Goal: Obtain resource: Obtain resource

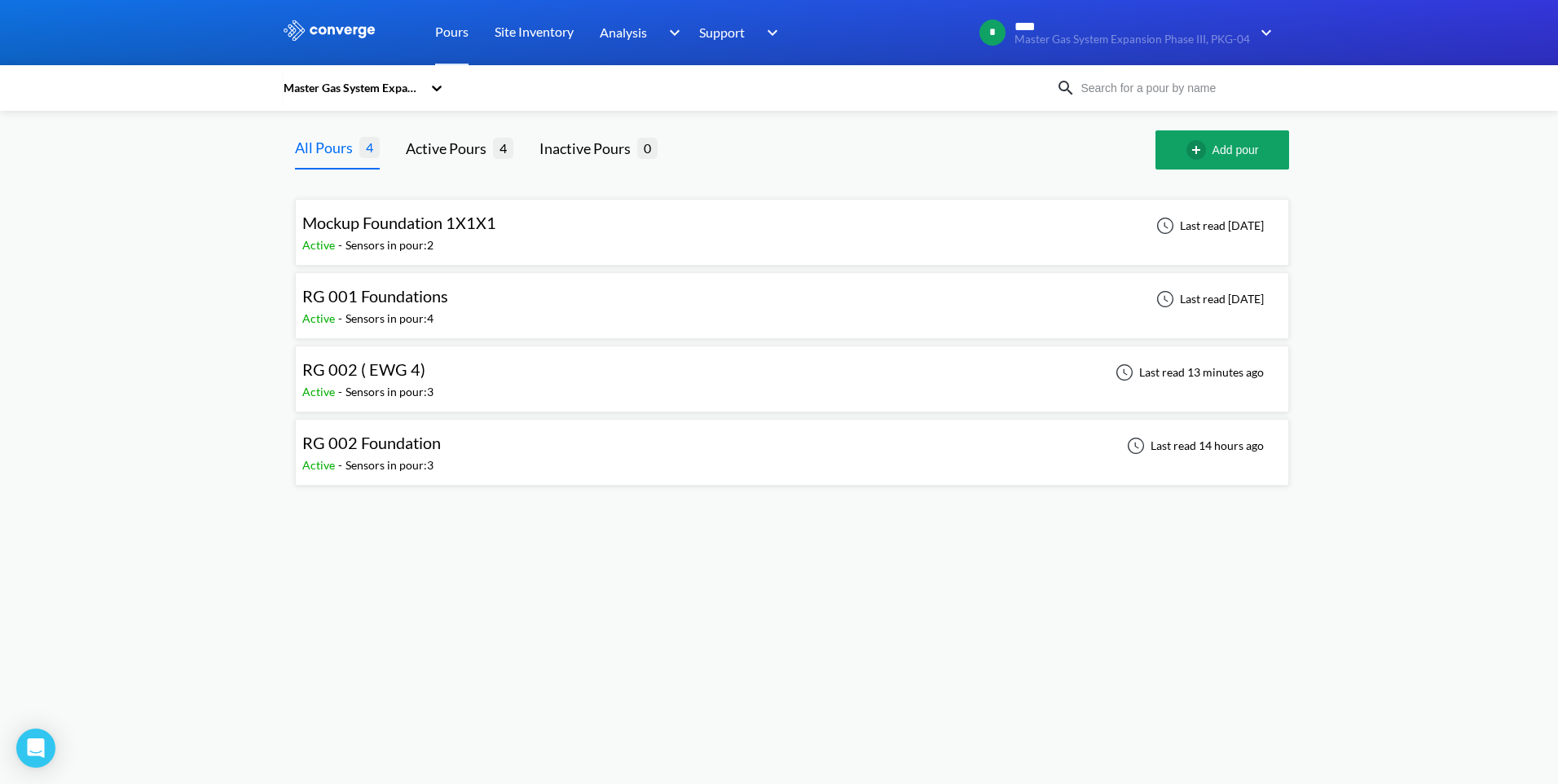
click at [371, 374] on span "RG 002 ( EWG 4)" at bounding box center [364, 369] width 123 height 20
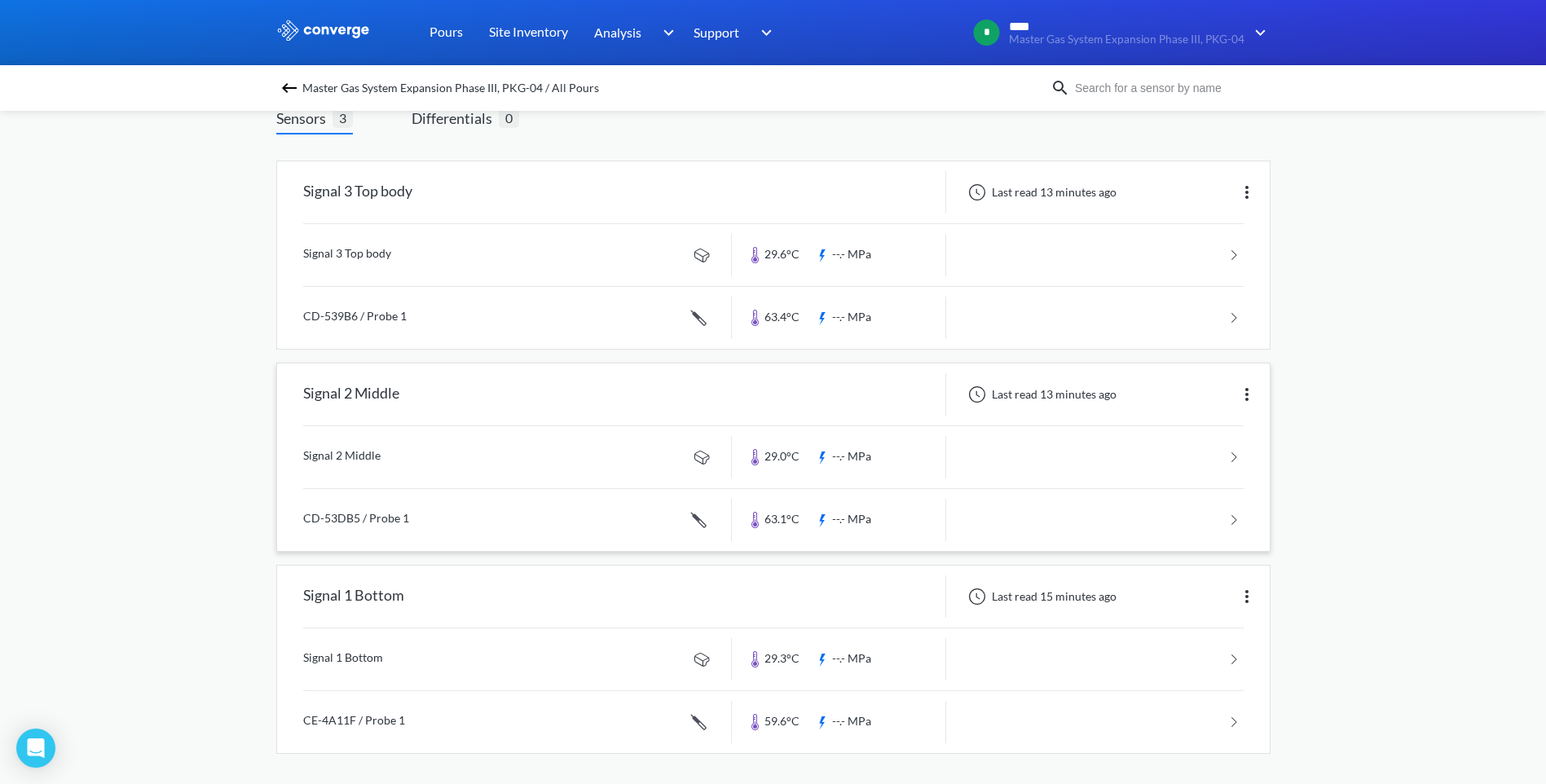
scroll to position [114, 0]
click at [448, 39] on link "Pours" at bounding box center [446, 33] width 34 height 65
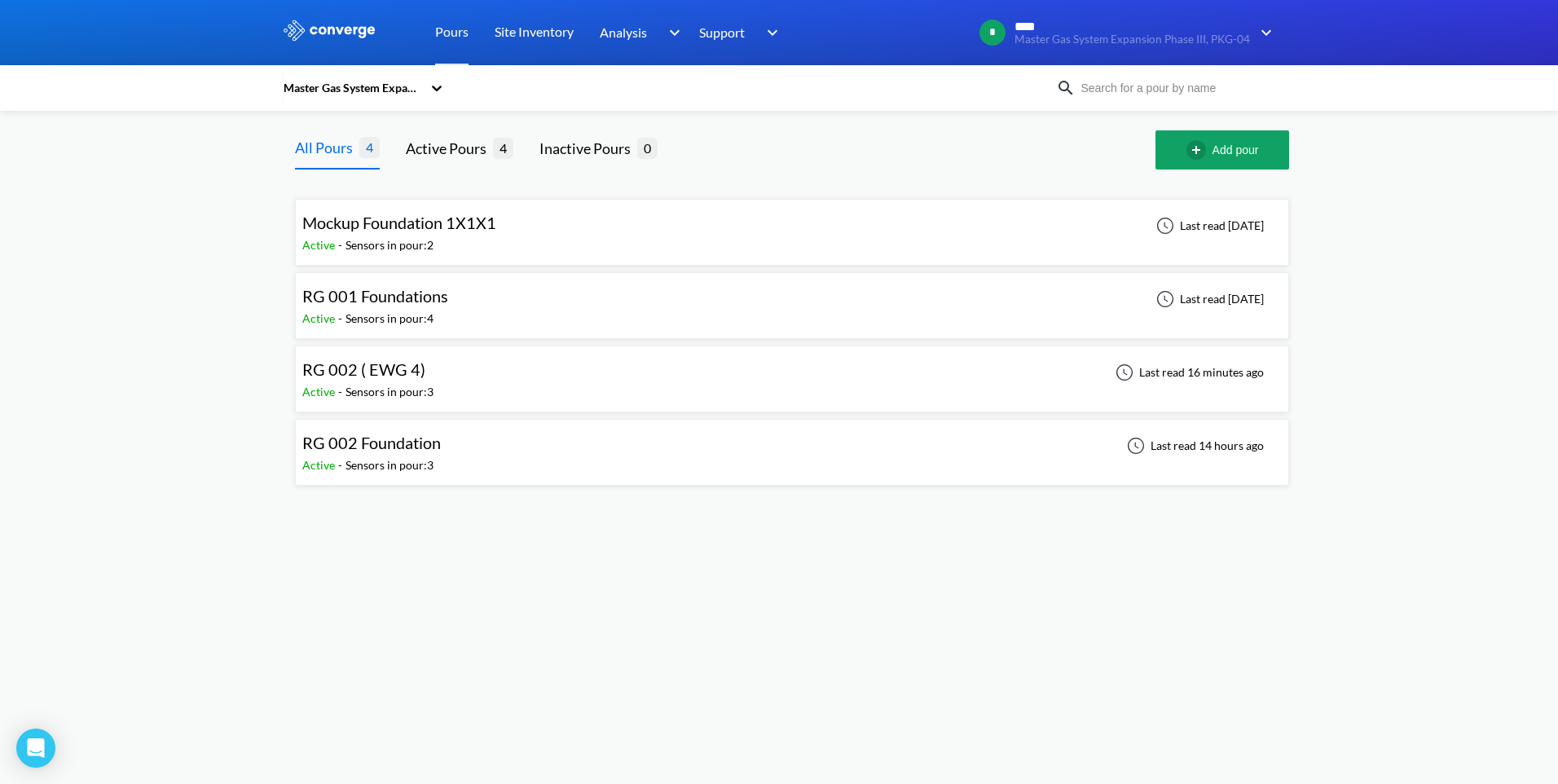
click at [412, 456] on div "Sensors in pour: 3" at bounding box center [389, 465] width 88 height 18
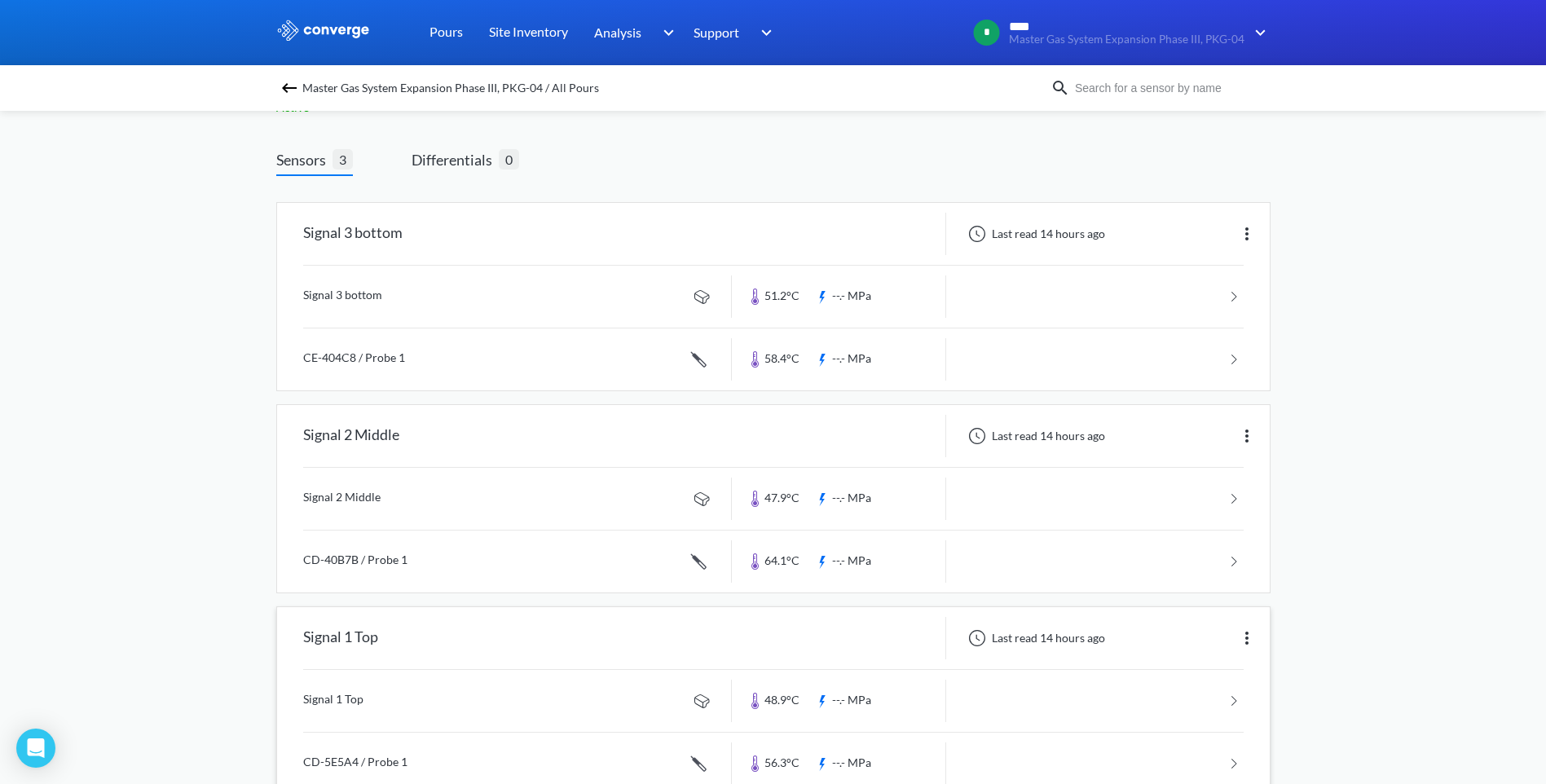
scroll to position [114, 0]
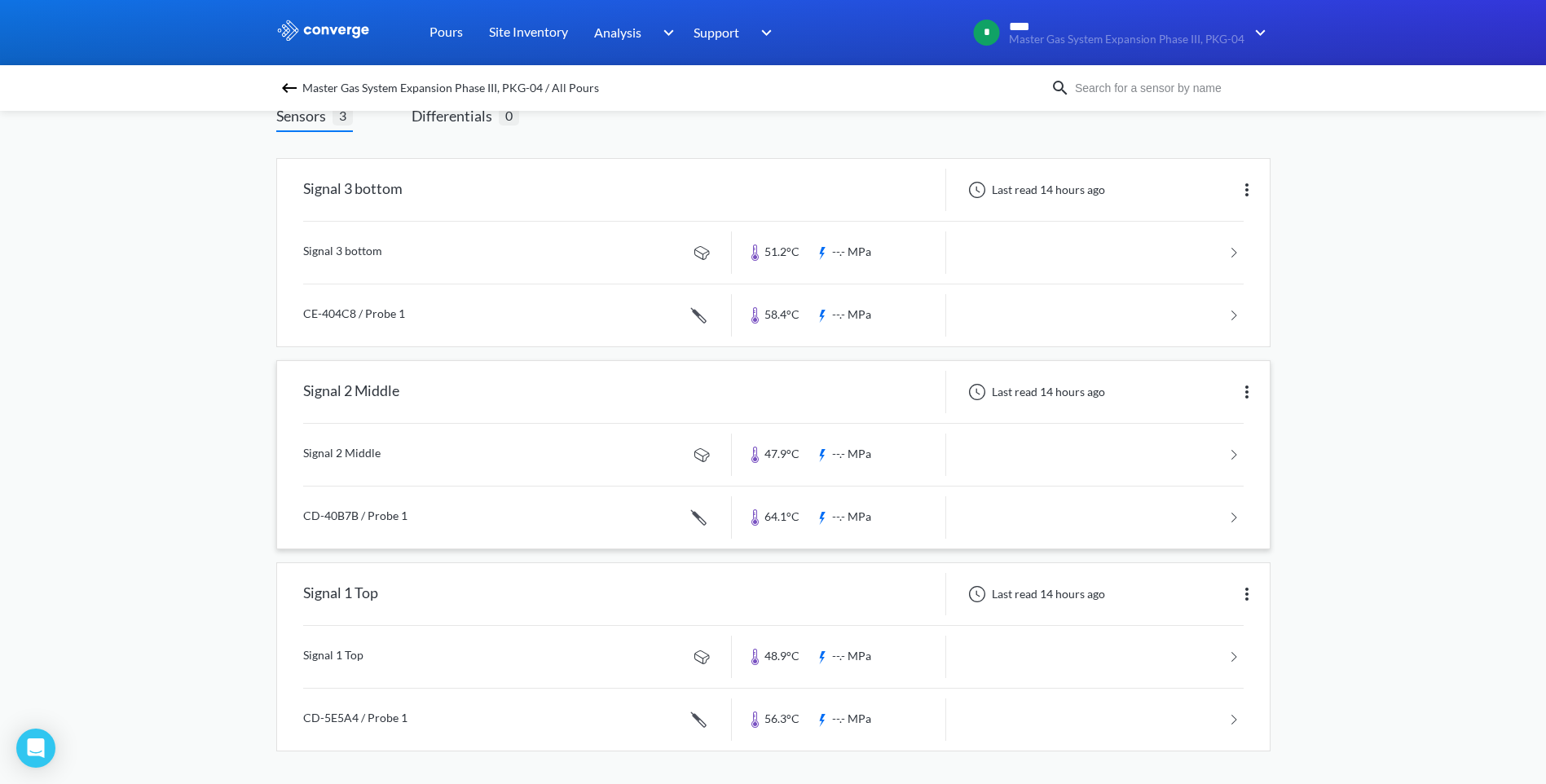
click at [732, 513] on link at bounding box center [774, 517] width 941 height 62
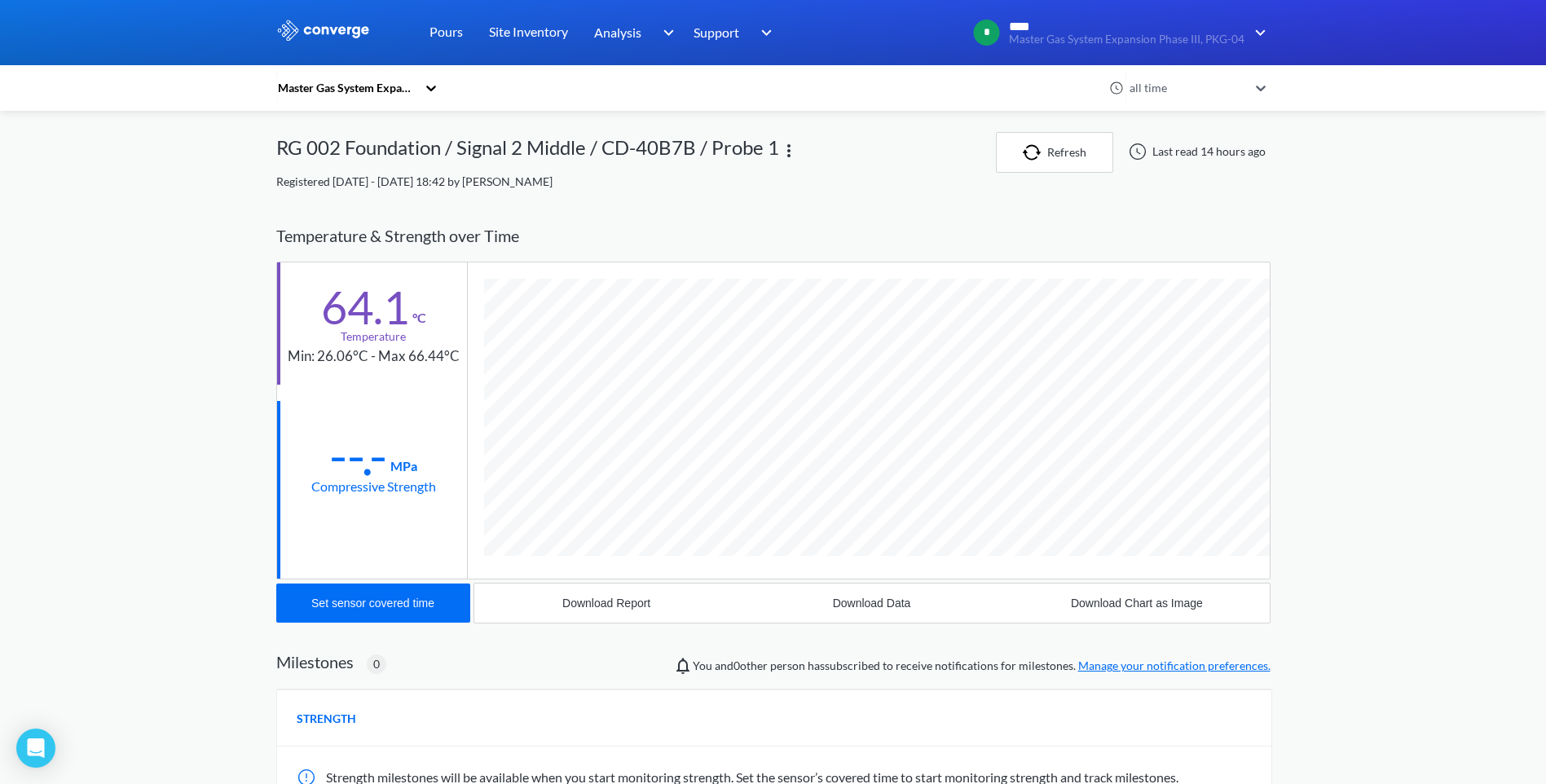
scroll to position [891, 995]
click at [868, 603] on div "Download Data" at bounding box center [872, 603] width 78 height 13
click at [447, 36] on link "Pours" at bounding box center [446, 33] width 34 height 65
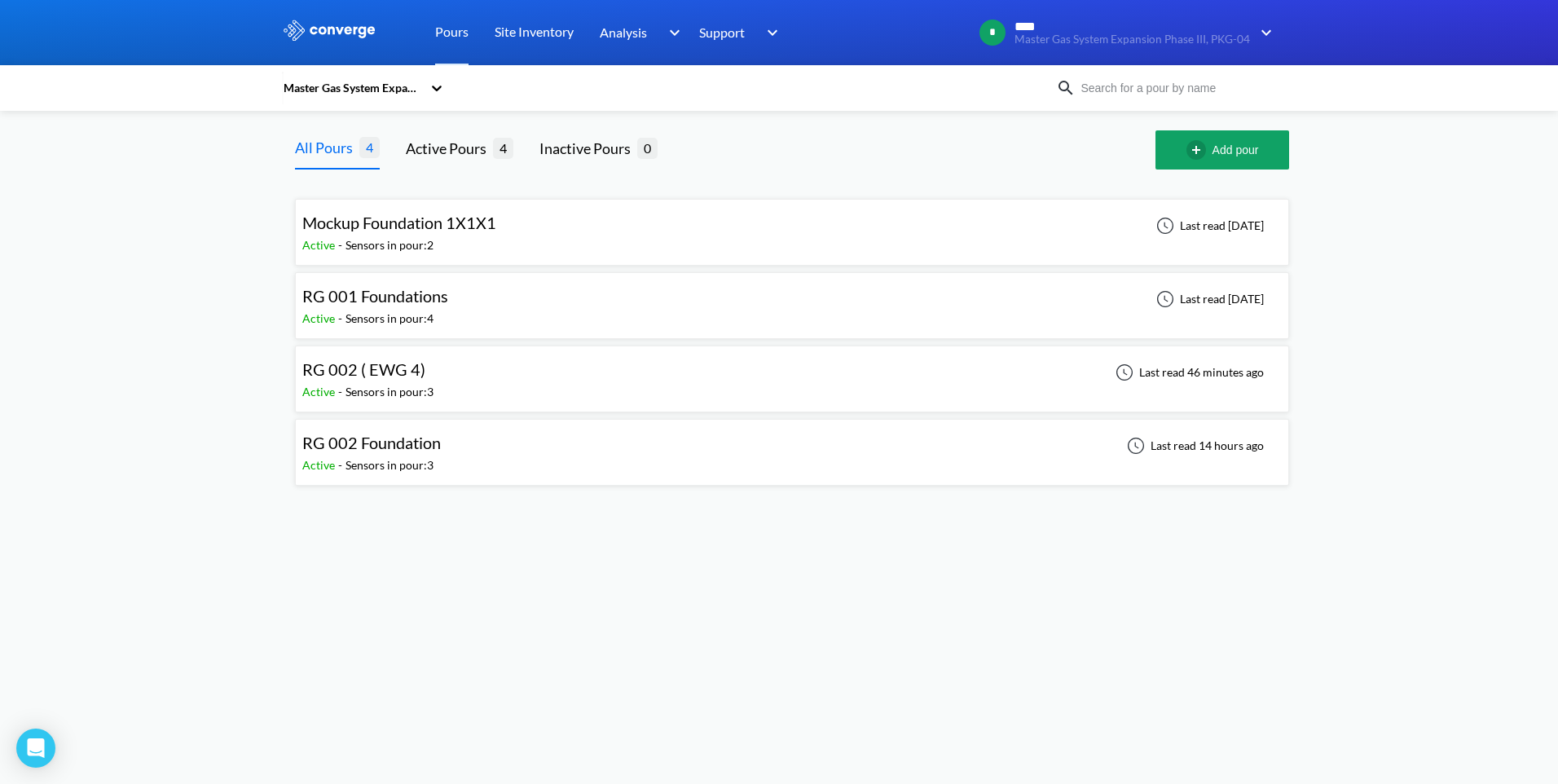
click at [574, 359] on div "RG 002 ( EWG 4) Active - Sensors in pour: 3 Last read 46 minutes ago" at bounding box center [793, 379] width 980 height 52
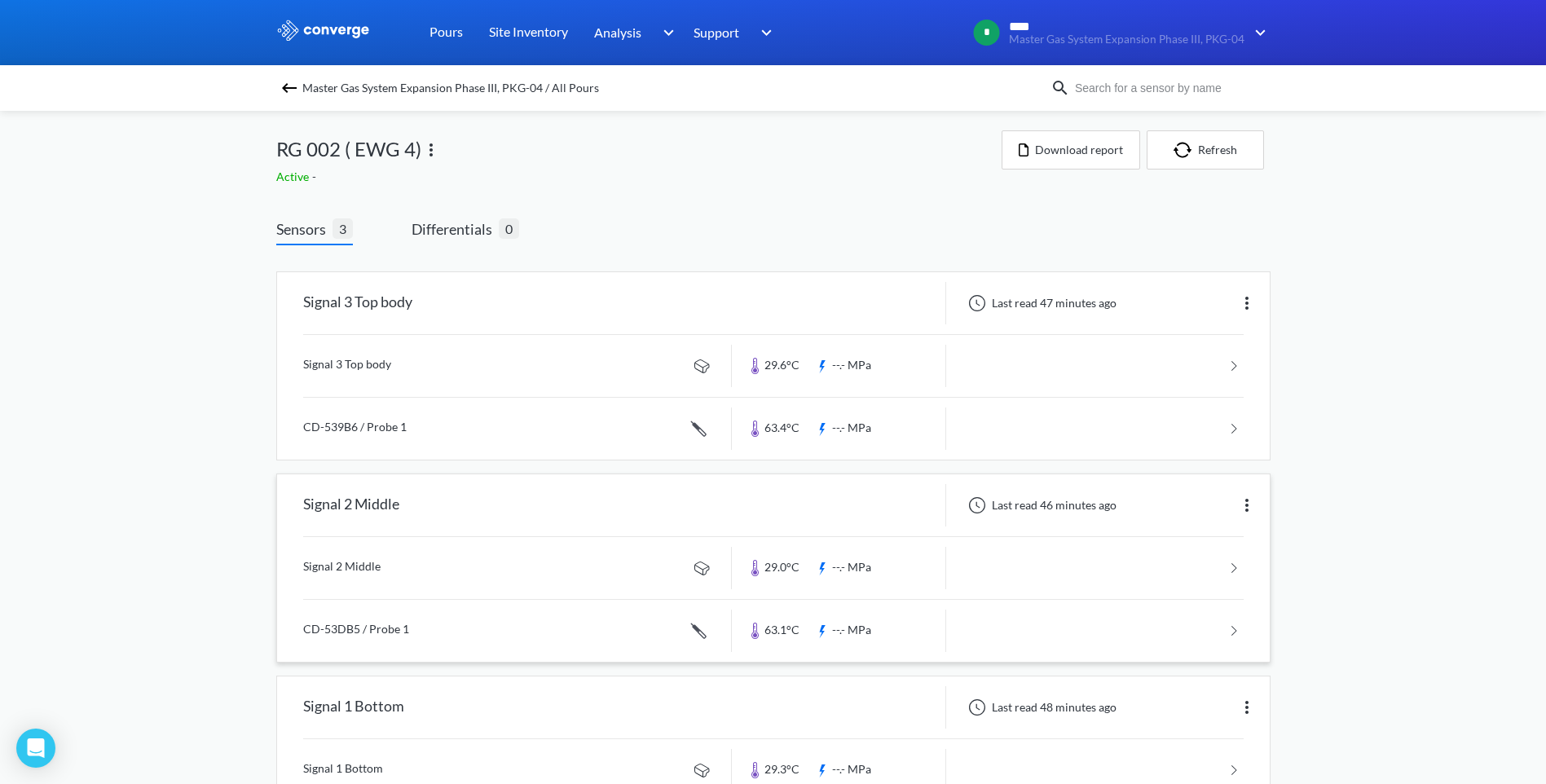
click at [866, 626] on link at bounding box center [774, 630] width 941 height 62
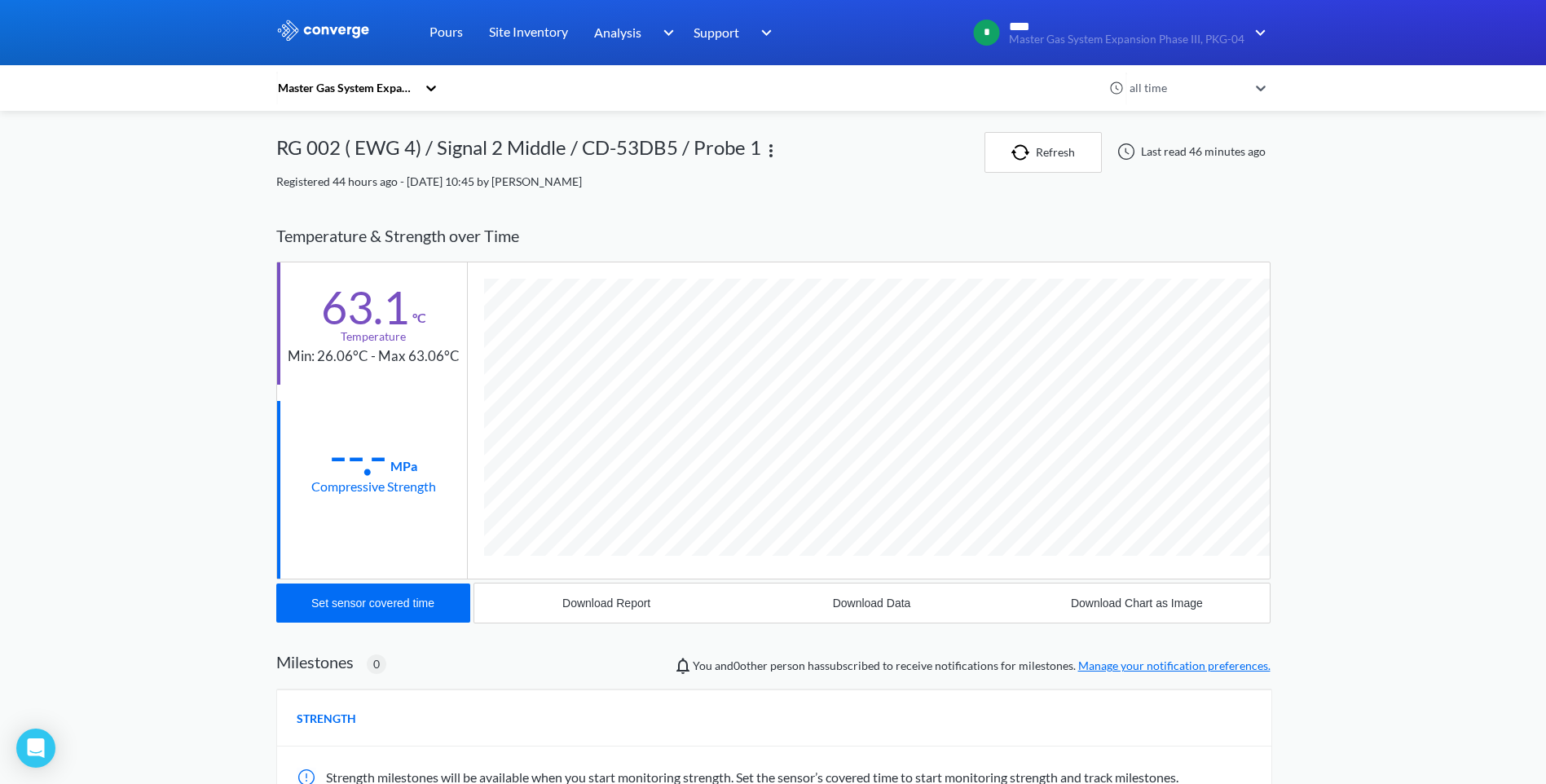
scroll to position [891, 995]
click at [861, 607] on div "Download Data" at bounding box center [872, 603] width 78 height 13
click at [441, 36] on link "Pours" at bounding box center [446, 33] width 34 height 65
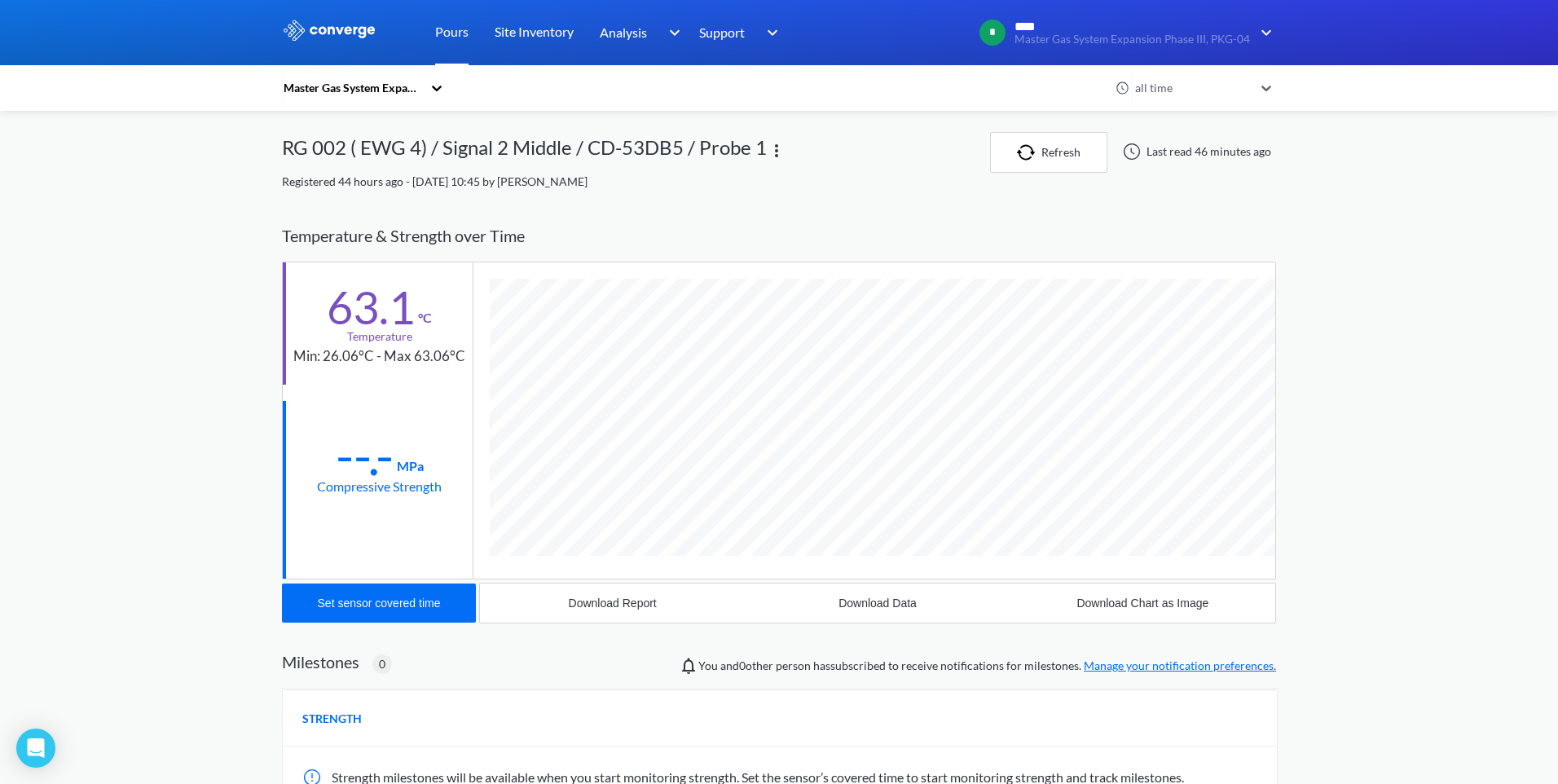
click at [440, 36] on link "Pours" at bounding box center [452, 33] width 34 height 65
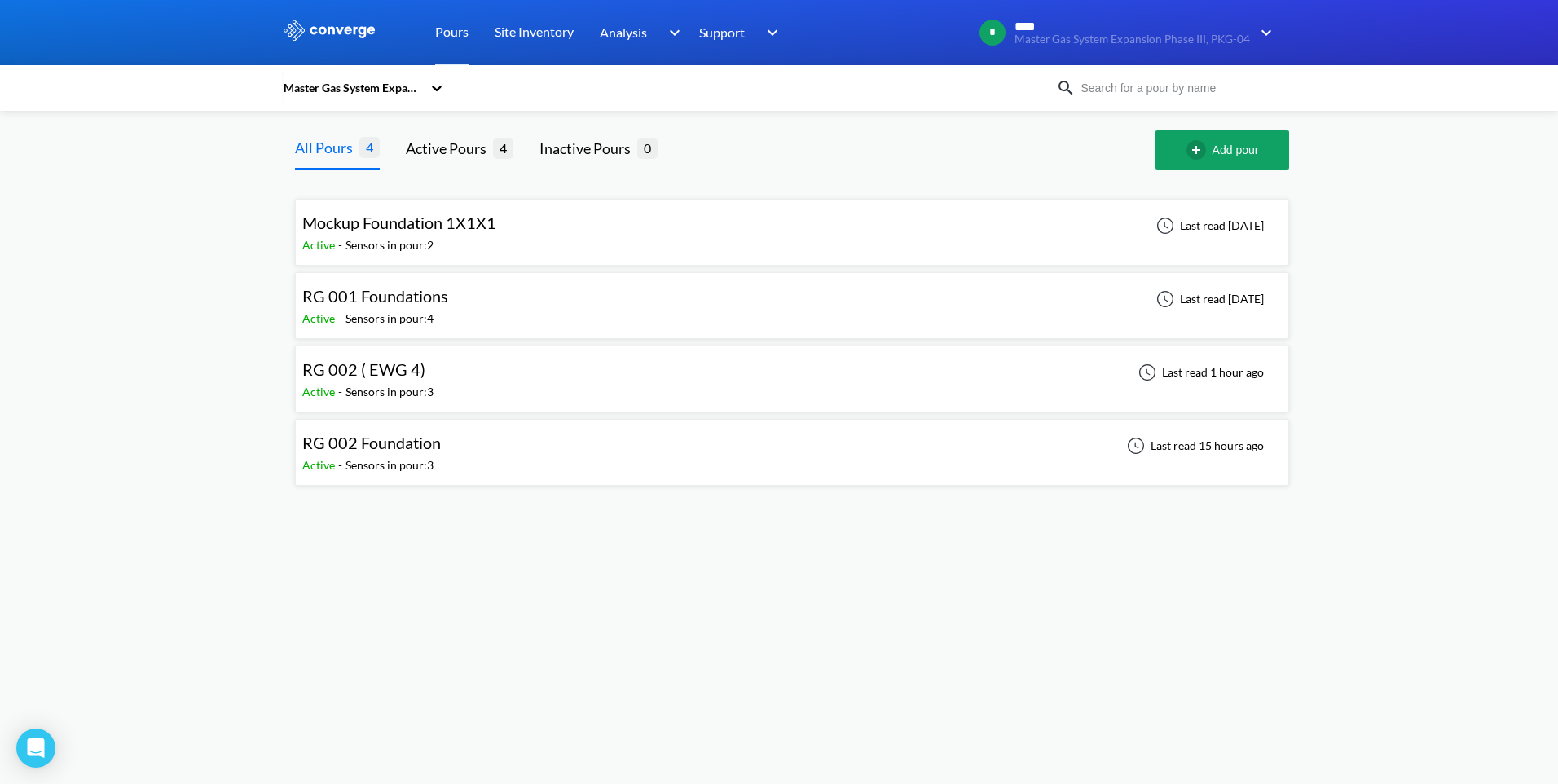
click at [427, 372] on div "RG 002 ( EWG 4)" at bounding box center [368, 369] width 131 height 25
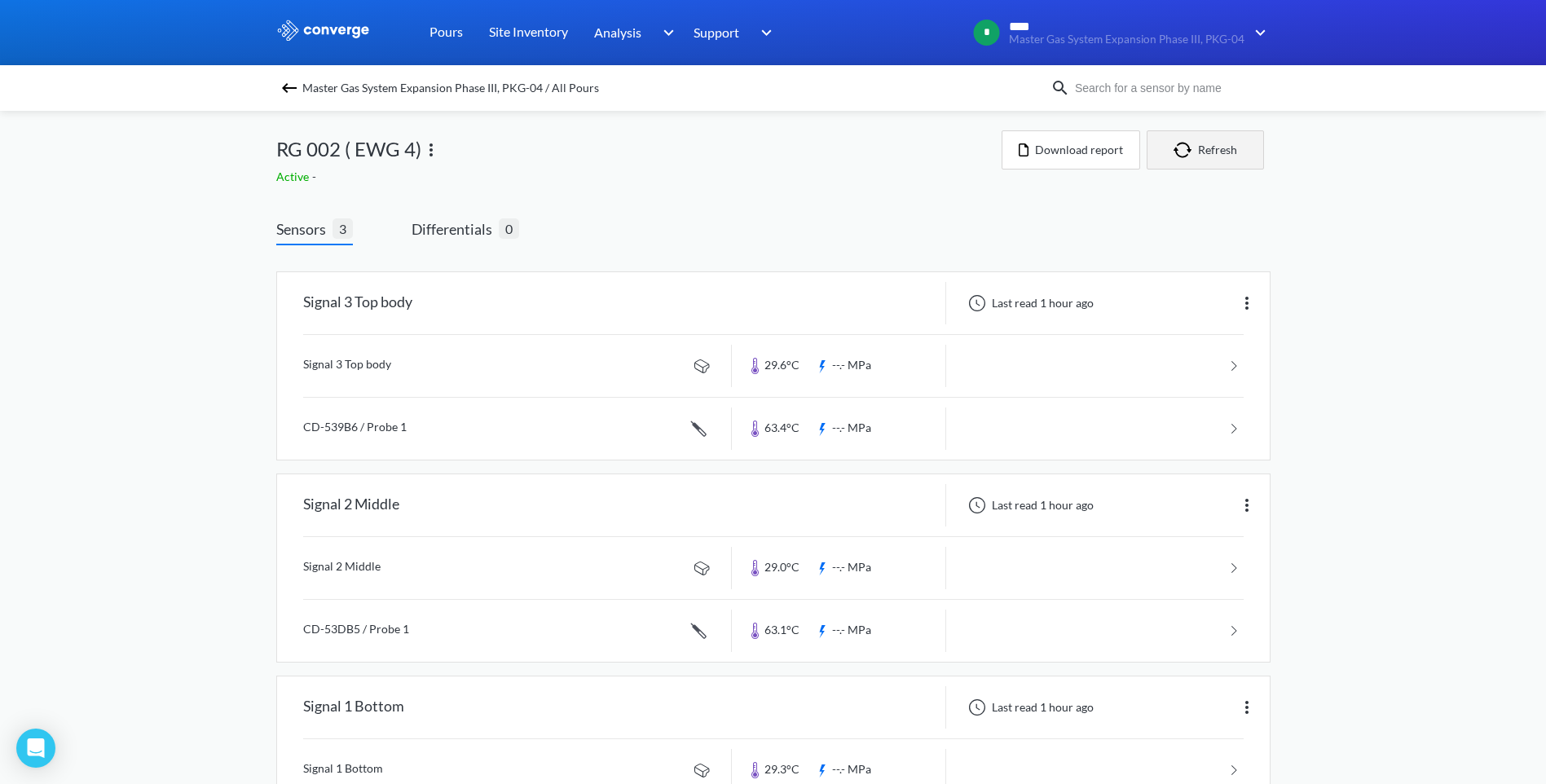
click at [1188, 150] on img "button" at bounding box center [1186, 150] width 24 height 17
click at [1229, 156] on button "Refresh" at bounding box center [1205, 150] width 117 height 39
click at [1198, 147] on button "Refresh" at bounding box center [1205, 150] width 117 height 39
click at [1187, 151] on img "button" at bounding box center [1186, 150] width 24 height 17
click at [1079, 161] on button "Download report" at bounding box center [1070, 150] width 139 height 39
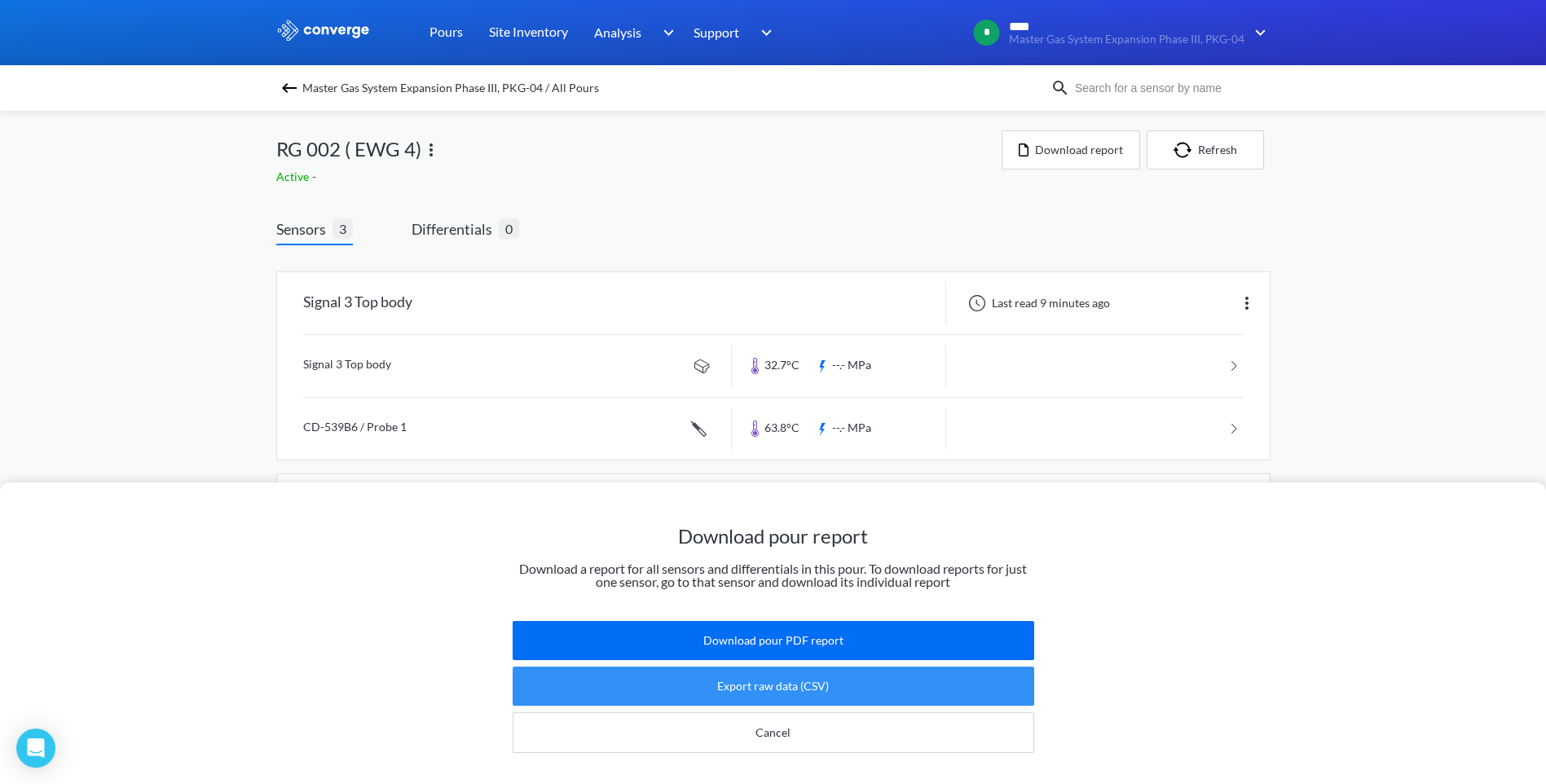
click at [811, 675] on button "Export raw data (CSV)" at bounding box center [773, 686] width 522 height 39
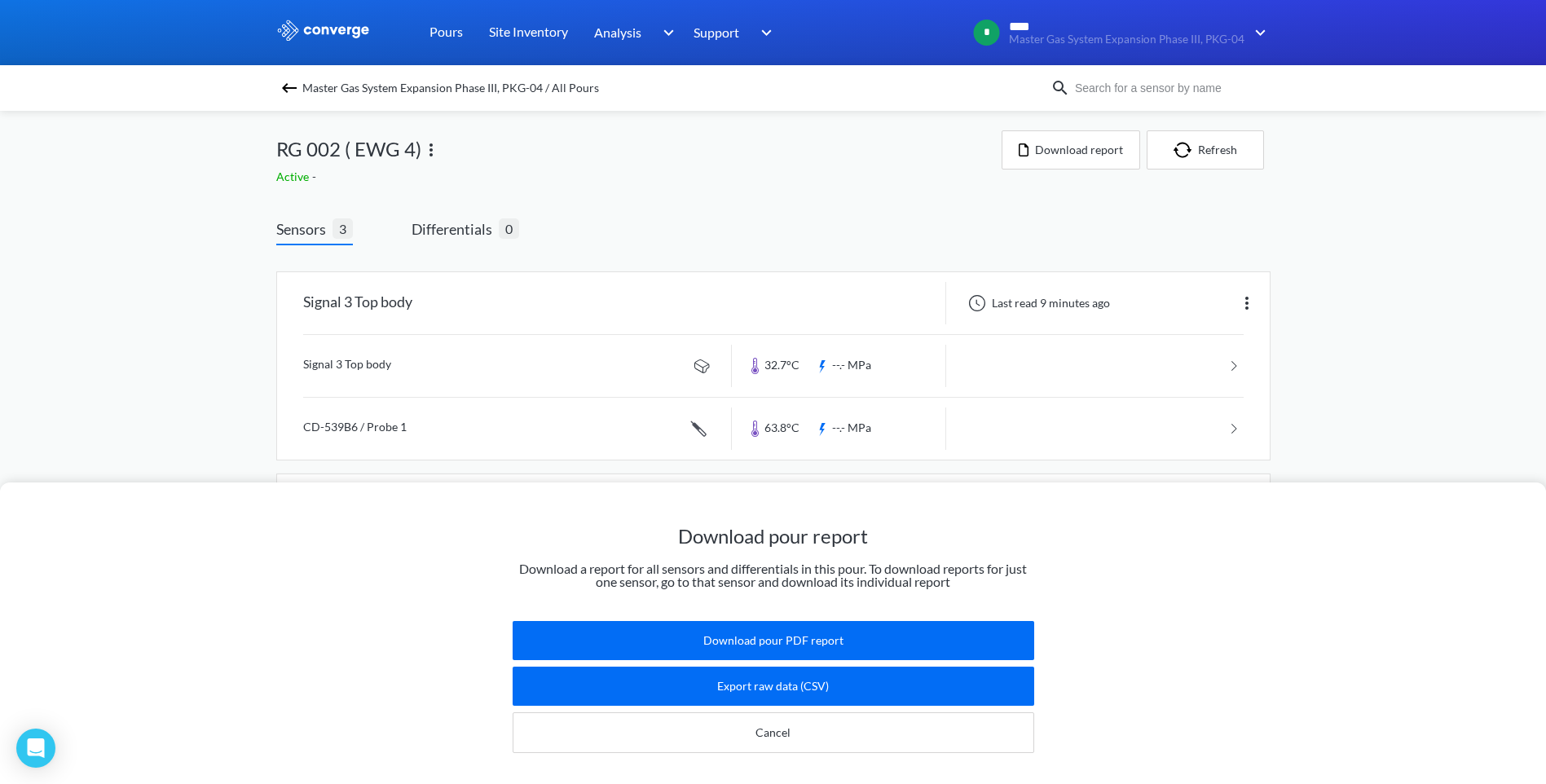
click at [720, 229] on div "Download pour report Download a report for all sensors and differentials in thi…" at bounding box center [773, 392] width 1546 height 784
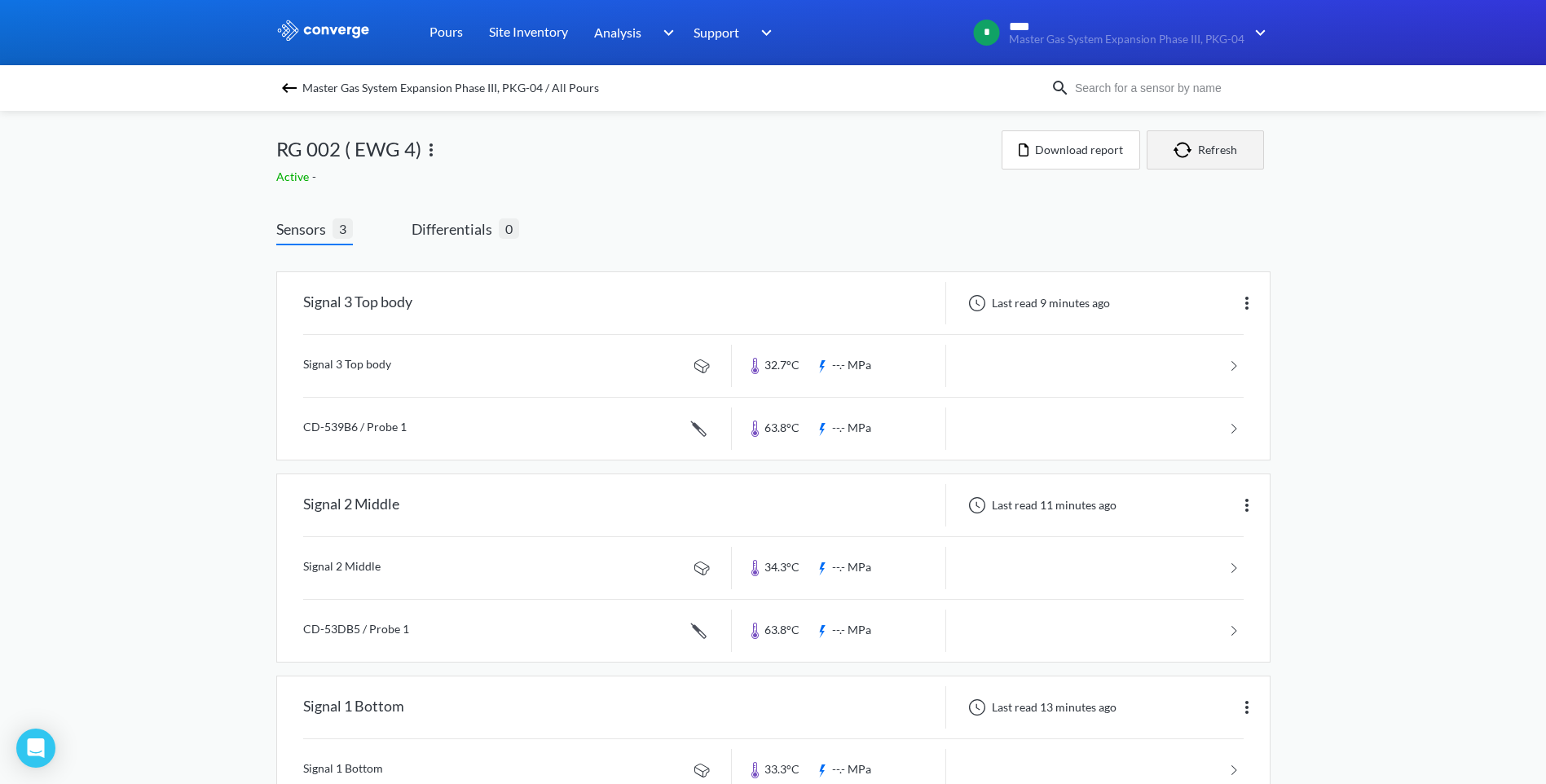
click at [1209, 147] on button "Refresh" at bounding box center [1205, 150] width 117 height 39
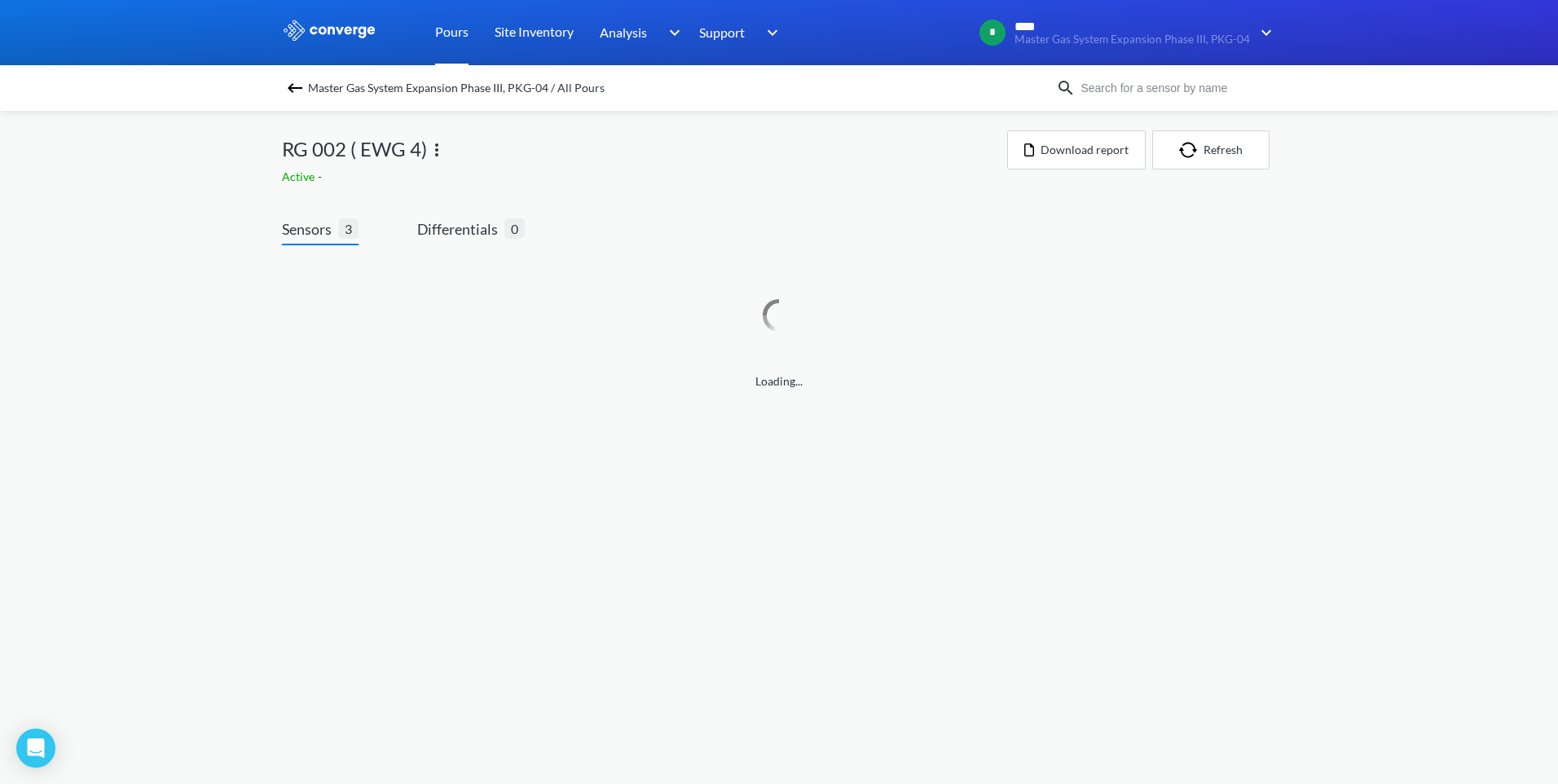
click at [454, 35] on link "Pours" at bounding box center [452, 33] width 34 height 65
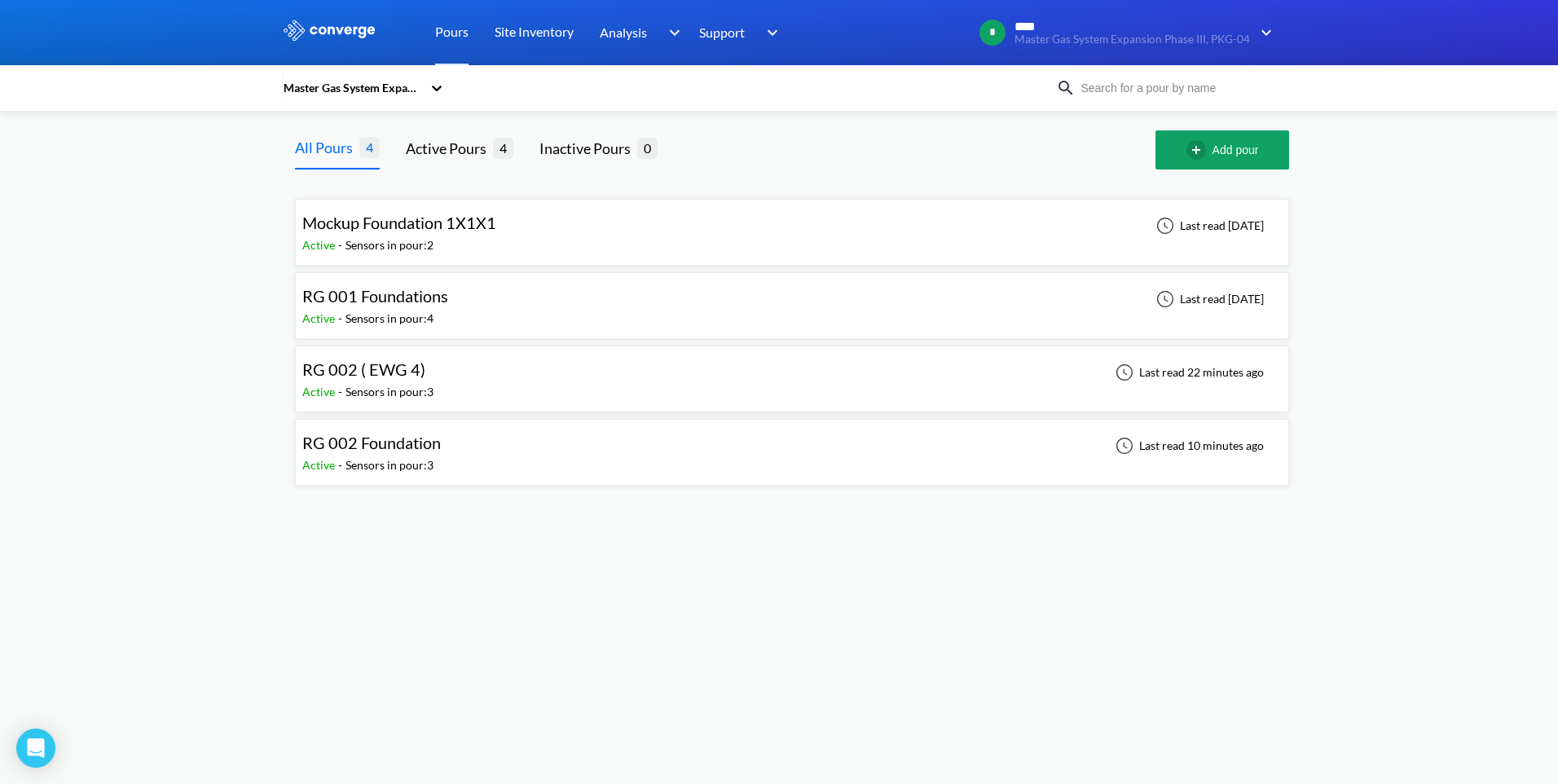
click at [382, 449] on span "RG 002 Foundation" at bounding box center [372, 442] width 139 height 20
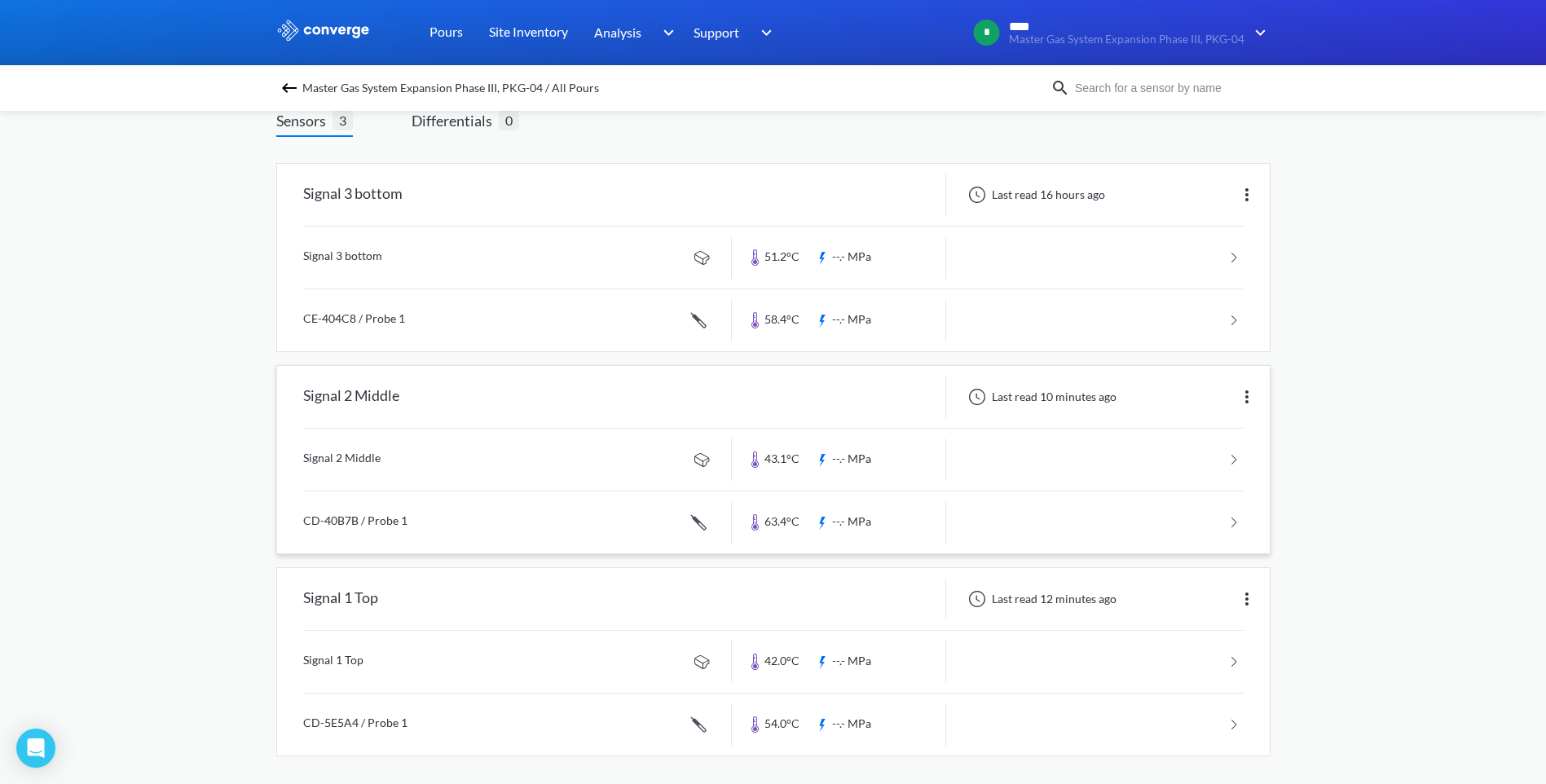
scroll to position [114, 0]
click at [560, 515] on link at bounding box center [774, 517] width 941 height 62
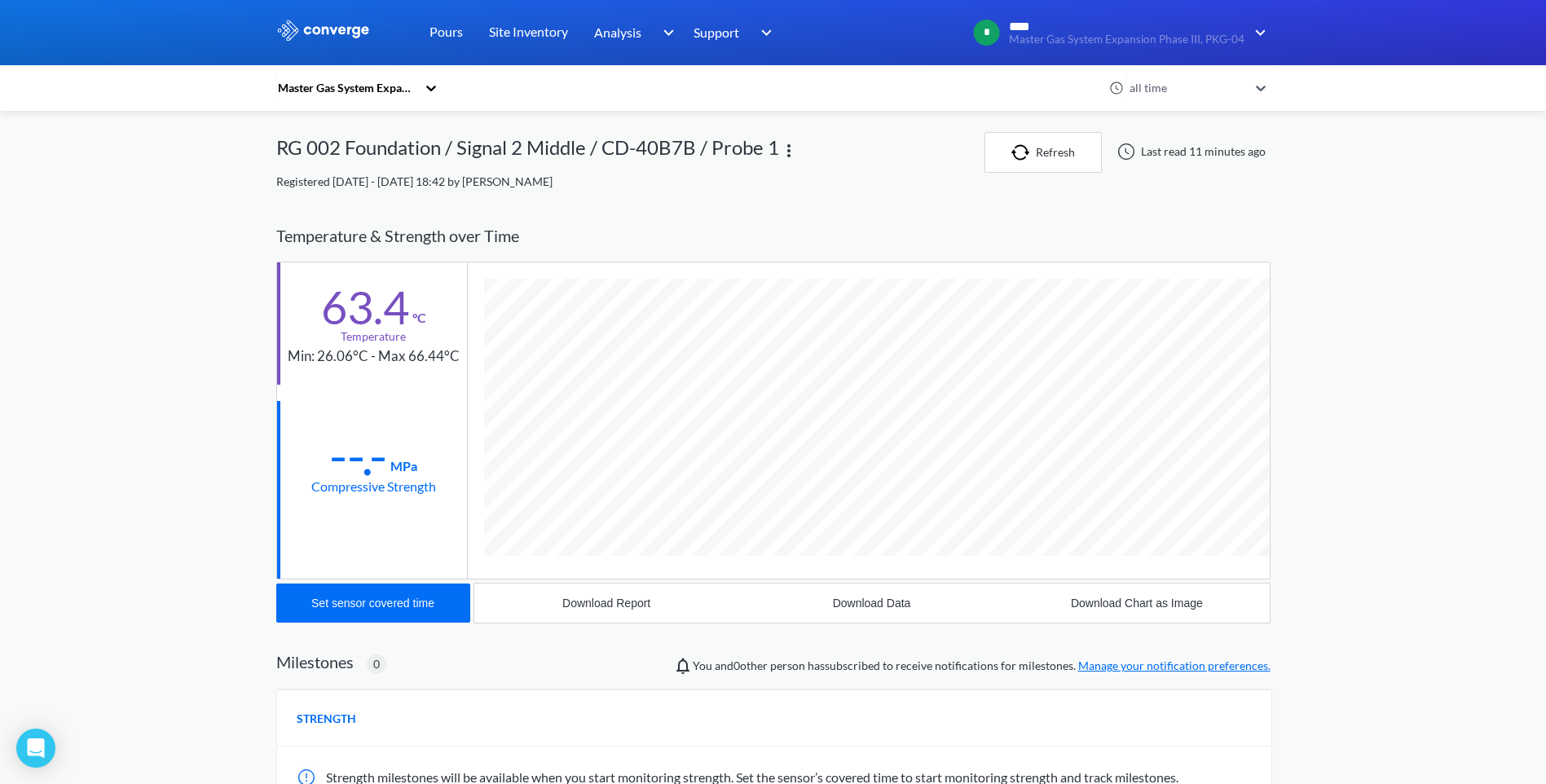
scroll to position [891, 995]
click at [860, 593] on button "Download Data" at bounding box center [872, 603] width 264 height 39
click at [867, 169] on div "RG 002 Foundation / Signal 2 Middle / CD-40B7B / Probe 1" at bounding box center [631, 153] width 708 height 41
click at [1033, 165] on button "Refresh" at bounding box center [1043, 153] width 117 height 41
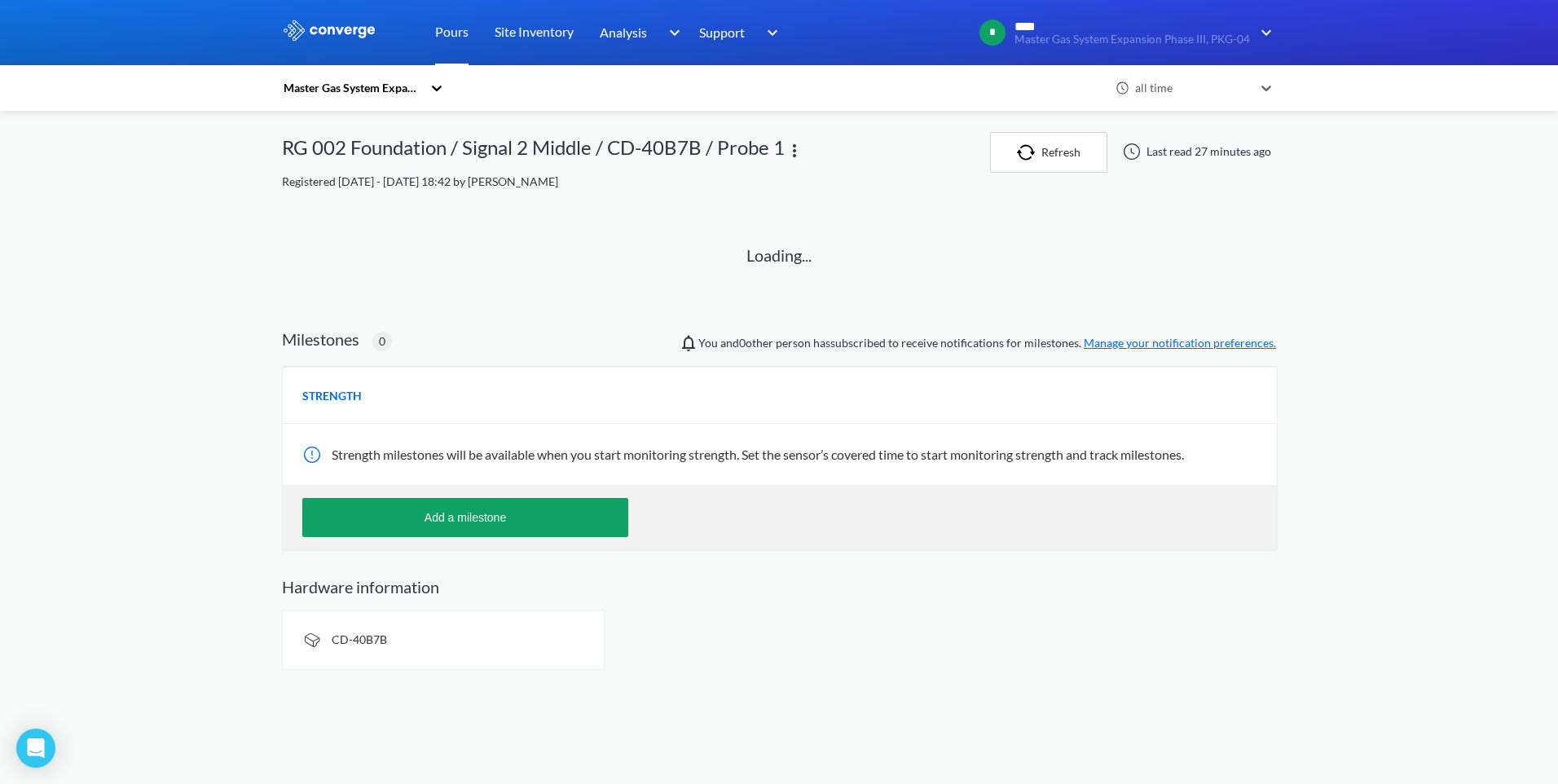
click at [453, 30] on link "Pours" at bounding box center [452, 33] width 34 height 65
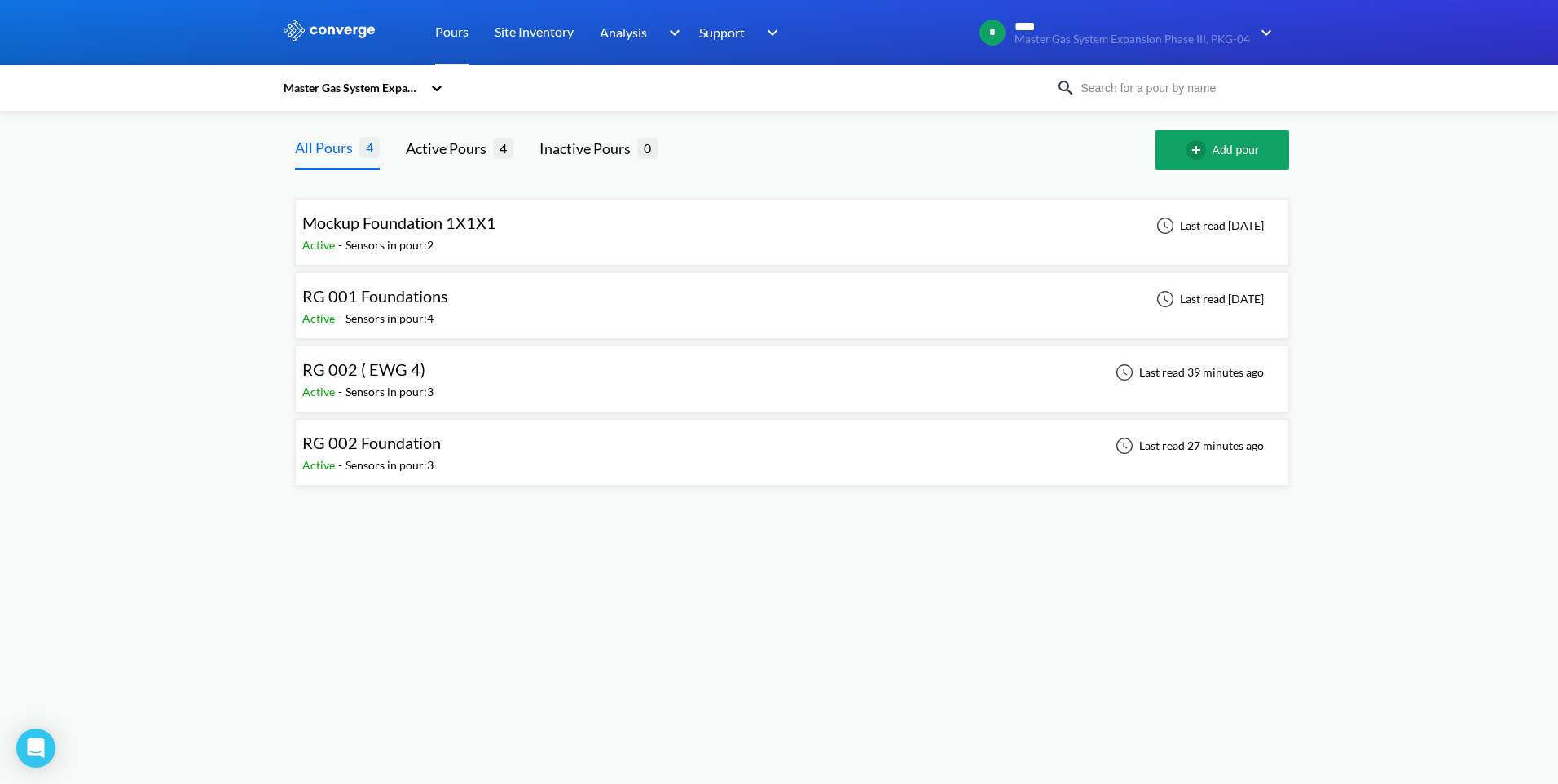
click at [432, 367] on div "RG 002 ( EWG 4)" at bounding box center [368, 369] width 131 height 25
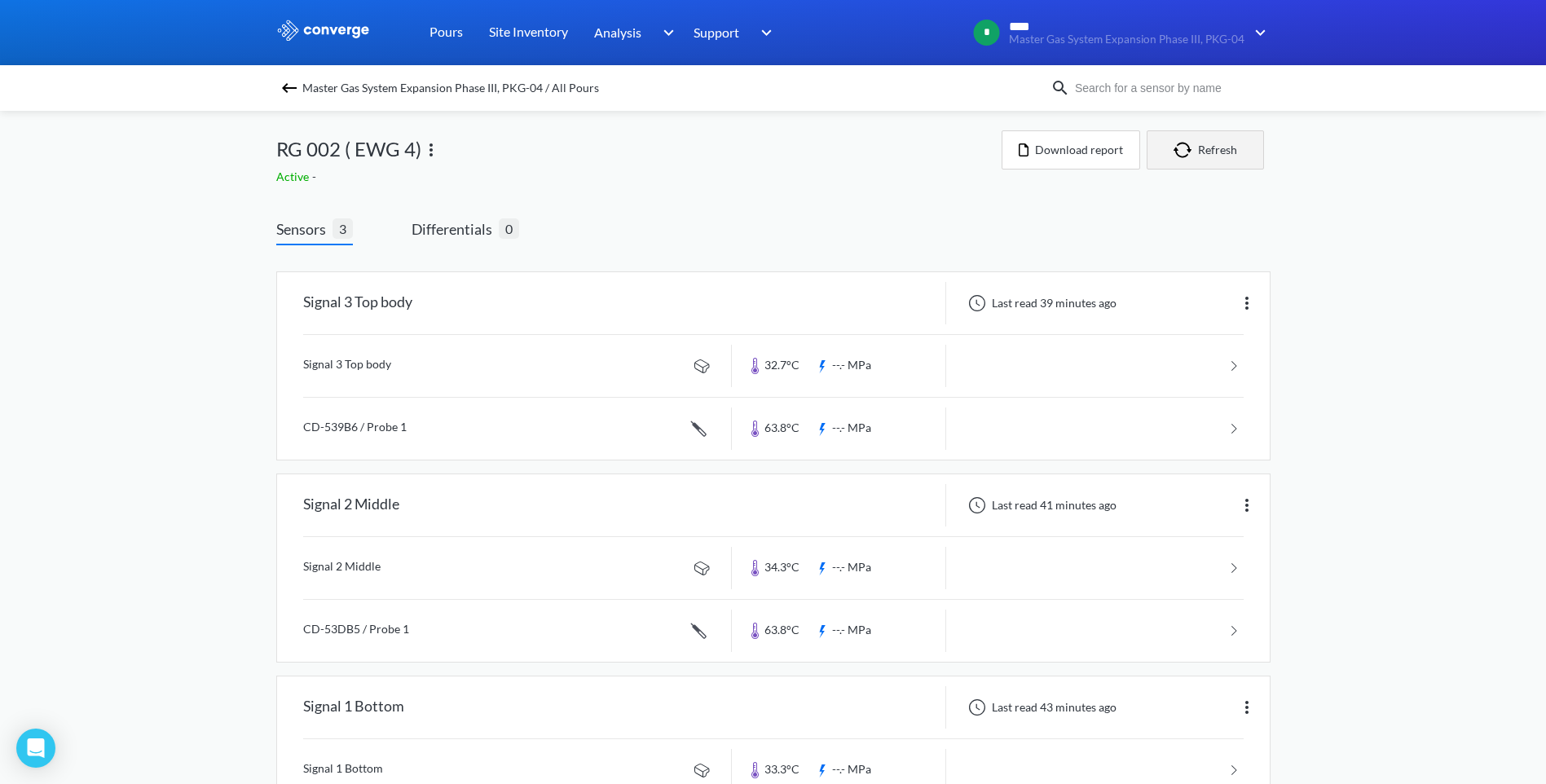
click at [1221, 156] on button "Refresh" at bounding box center [1205, 150] width 117 height 39
click at [1190, 143] on img "button" at bounding box center [1186, 150] width 24 height 17
click at [294, 180] on span "Active" at bounding box center [294, 176] width 36 height 14
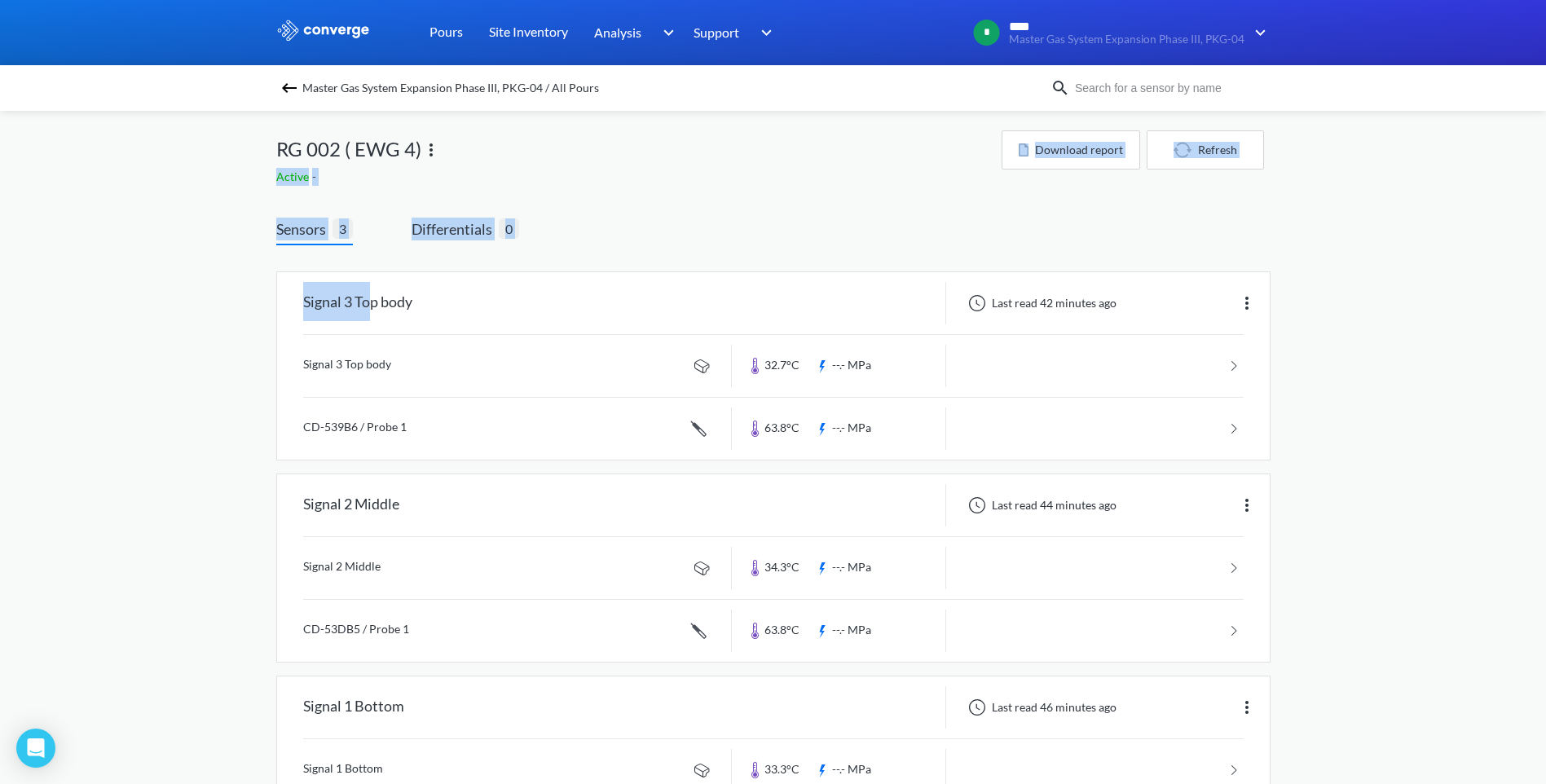
drag, startPoint x: 275, startPoint y: 179, endPoint x: 369, endPoint y: 254, distance: 120.3
click at [369, 254] on div "MENU Master Gas System Expansion Phase III, PKG-04 Pours Site Inventory Analysi…" at bounding box center [773, 448] width 1546 height 897
click at [369, 253] on div "Signal 3 Top body Last read 42 minutes ago Signal 3 Top body 32.7°C --.- MPa CD…" at bounding box center [774, 571] width 995 height 652
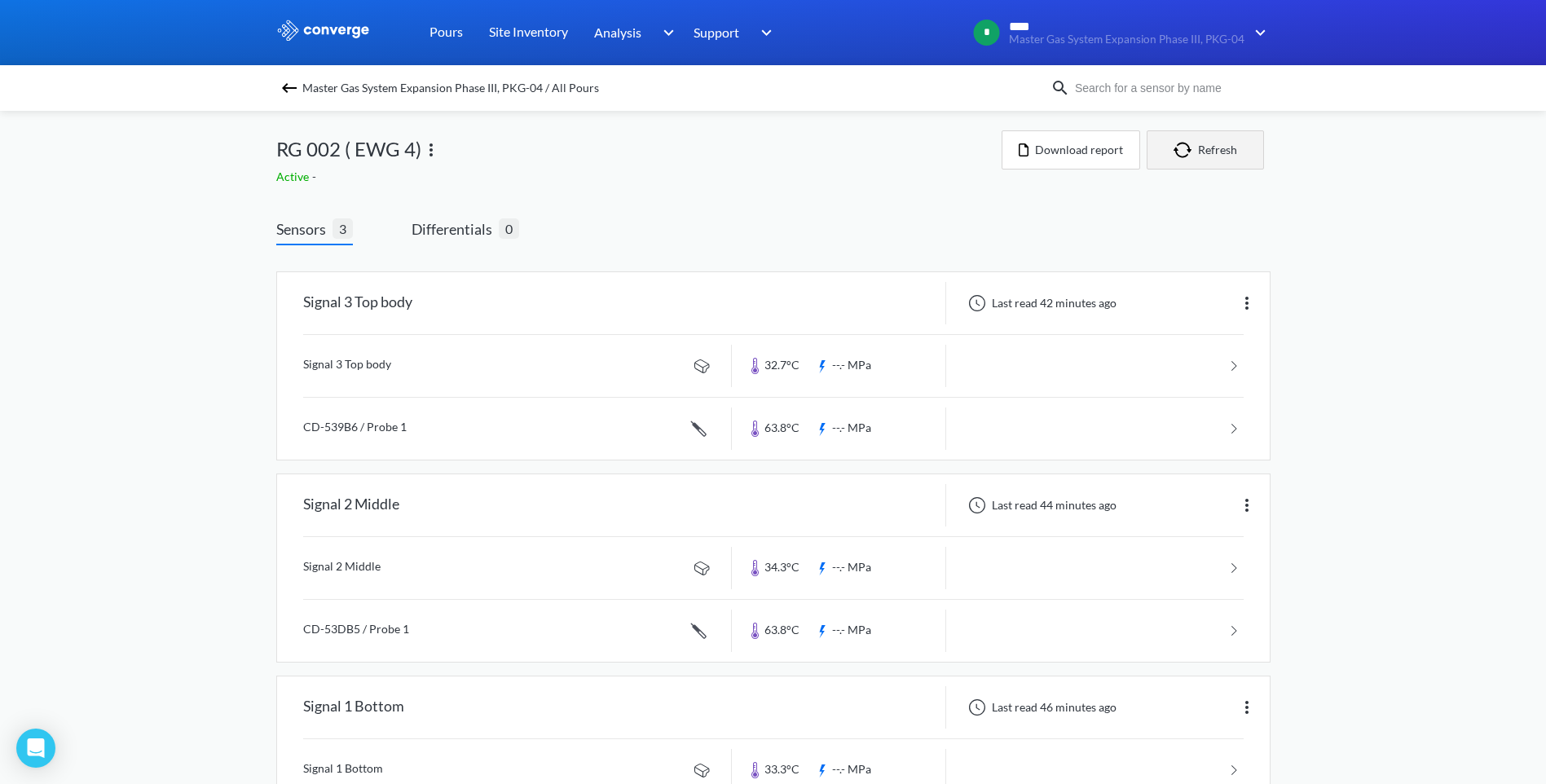
click at [1164, 155] on button "Refresh" at bounding box center [1205, 150] width 117 height 39
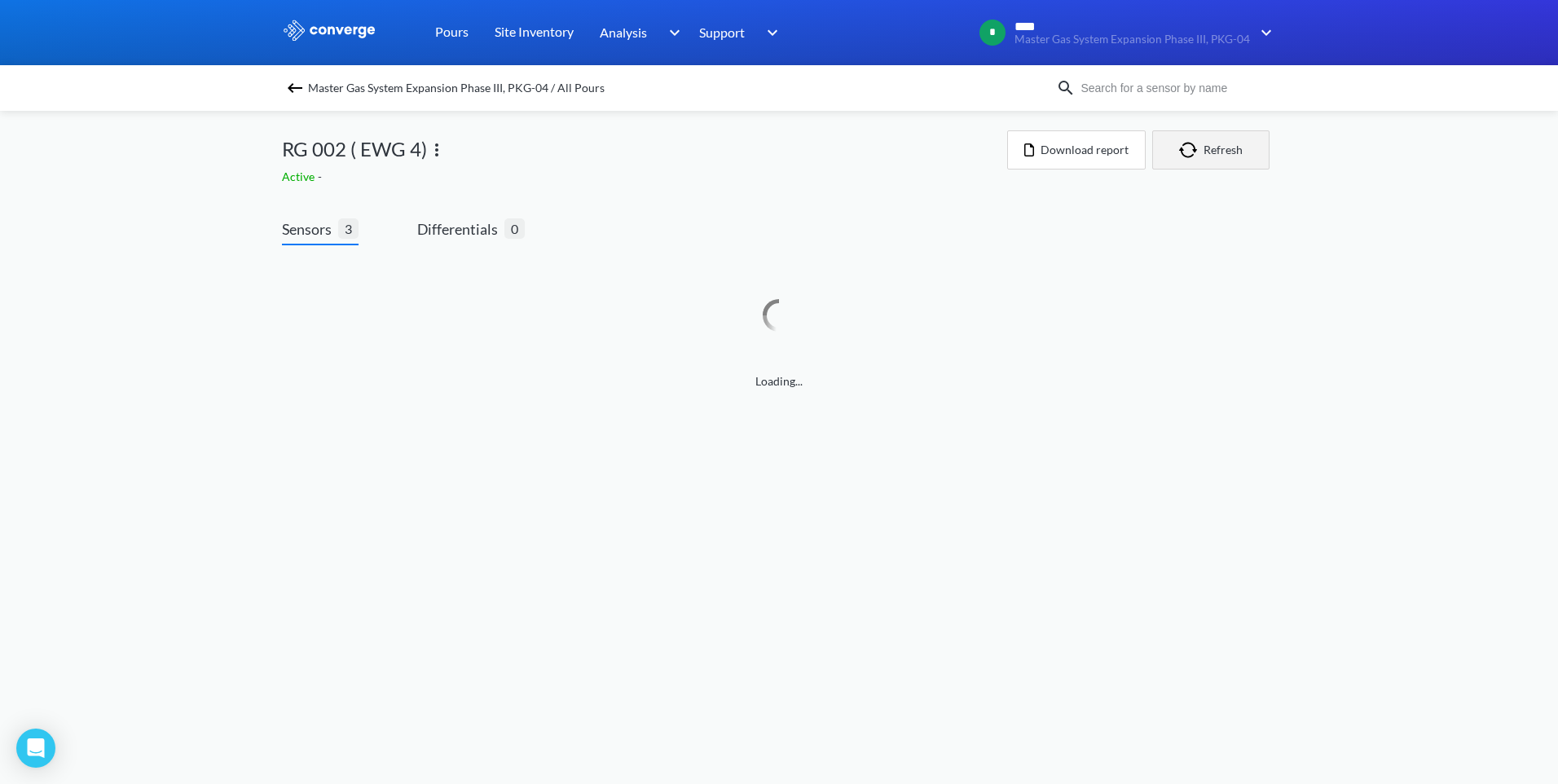
click at [1184, 146] on img "button" at bounding box center [1191, 150] width 24 height 17
click at [1171, 153] on button "Refresh" at bounding box center [1211, 150] width 117 height 39
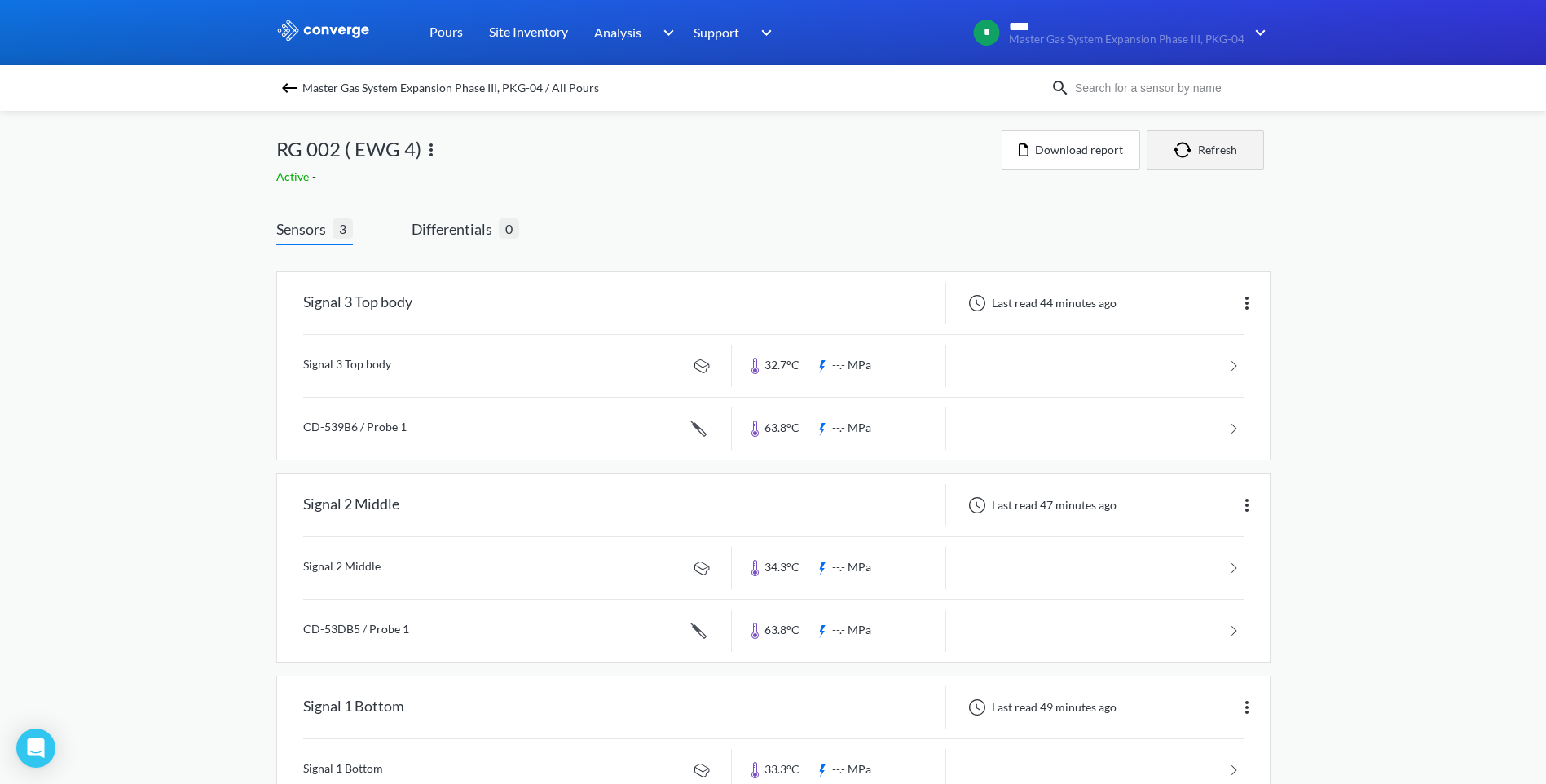
click at [1186, 155] on img "button" at bounding box center [1186, 150] width 24 height 17
